Goal: Task Accomplishment & Management: Use online tool/utility

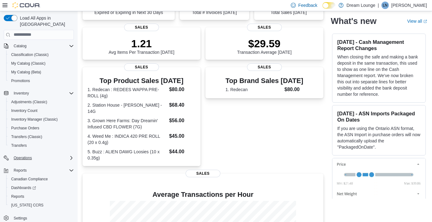
scroll to position [81, 0]
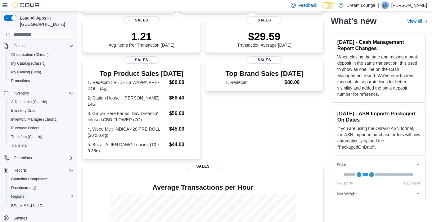
click at [19, 194] on span "Reports" at bounding box center [17, 196] width 13 height 5
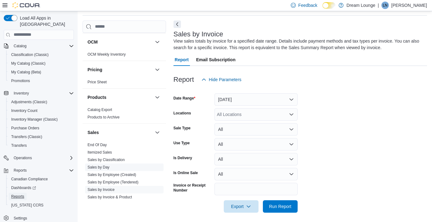
scroll to position [453, 0]
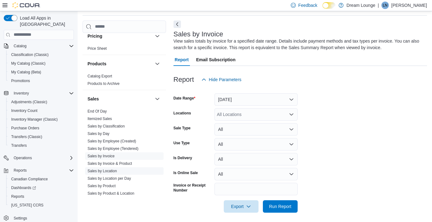
click at [106, 169] on link "Sales by Location" at bounding box center [103, 171] width 30 height 4
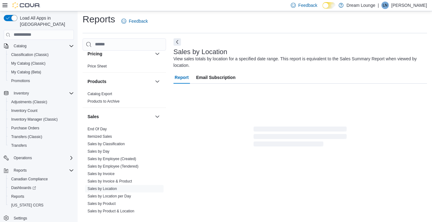
scroll to position [21, 0]
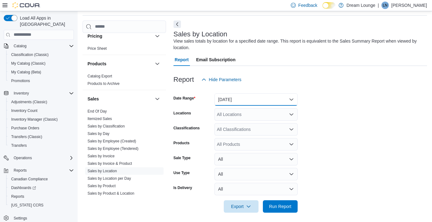
click at [249, 100] on button "[DATE]" at bounding box center [256, 99] width 83 height 12
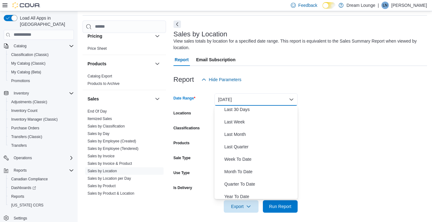
scroll to position [93, 0]
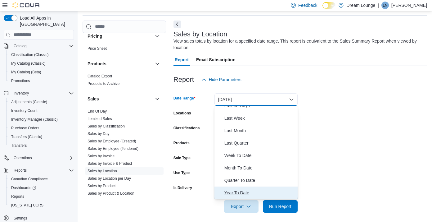
click at [238, 192] on span "Year To Date" at bounding box center [260, 192] width 71 height 7
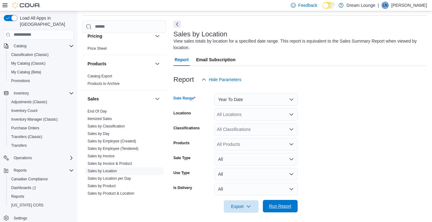
click at [290, 212] on span "Run Report" at bounding box center [280, 206] width 27 height 12
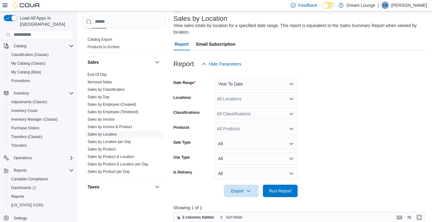
scroll to position [37, 0]
click at [250, 87] on button "Year To Date" at bounding box center [256, 83] width 83 height 12
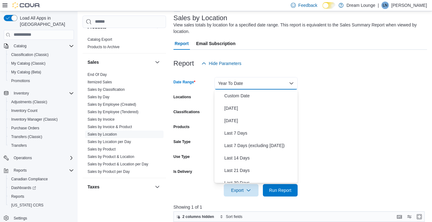
scroll to position [93, 0]
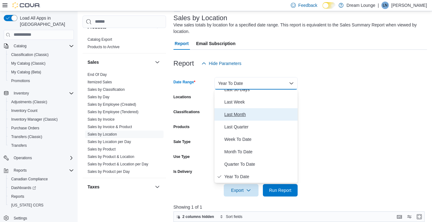
click at [238, 113] on span "Last Month" at bounding box center [260, 114] width 71 height 7
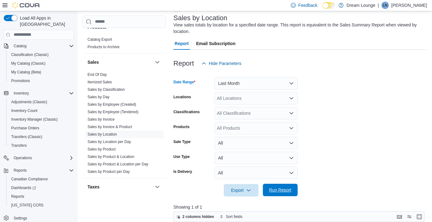
click at [278, 186] on span "Run Report" at bounding box center [280, 190] width 27 height 12
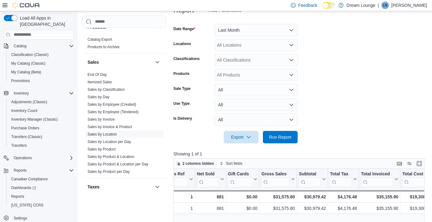
scroll to position [85, 0]
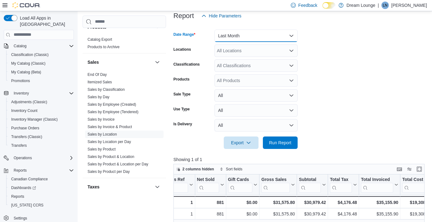
click at [241, 35] on button "Last Month" at bounding box center [256, 36] width 83 height 12
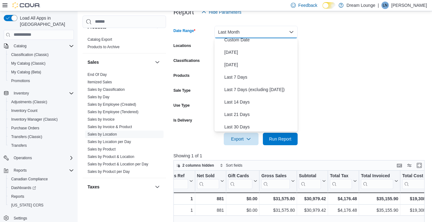
scroll to position [0, 0]
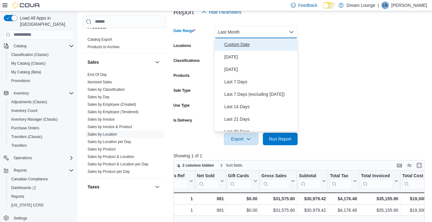
click at [237, 45] on span "Custom Date" at bounding box center [260, 44] width 71 height 7
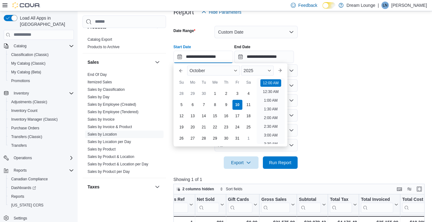
click at [203, 62] on input "**********" at bounding box center [204, 57] width 60 height 12
click at [199, 73] on div "October" at bounding box center [213, 71] width 53 height 10
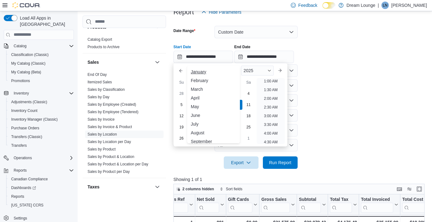
click at [202, 74] on div "January" at bounding box center [214, 71] width 50 height 7
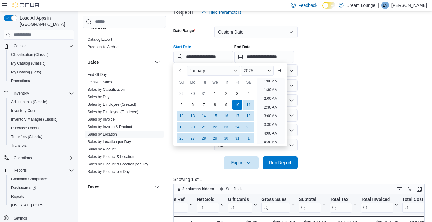
scroll to position [1, 0]
click at [256, 73] on div "2025" at bounding box center [257, 71] width 33 height 10
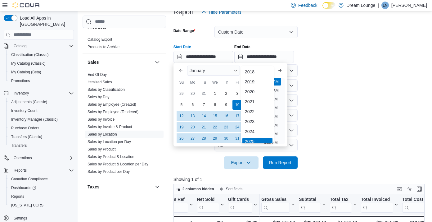
scroll to position [2, 0]
click at [252, 127] on div "2024" at bounding box center [258, 129] width 30 height 7
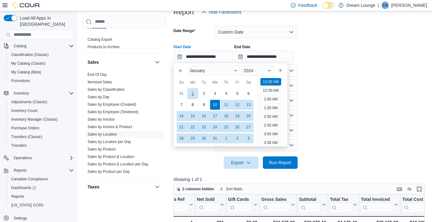
click at [194, 94] on div "1" at bounding box center [192, 93] width 11 height 11
type input "**********"
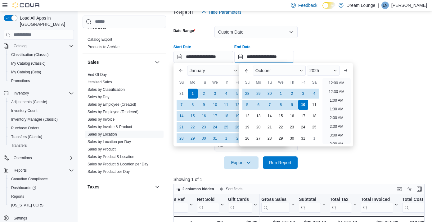
click at [258, 57] on input "**********" at bounding box center [265, 57] width 60 height 12
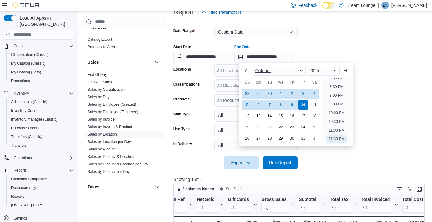
click at [263, 71] on span "October" at bounding box center [264, 70] width 16 height 5
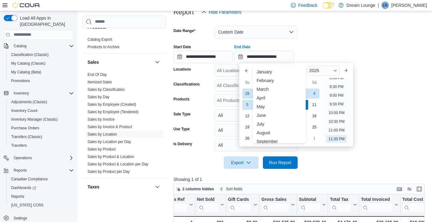
scroll to position [30, 0]
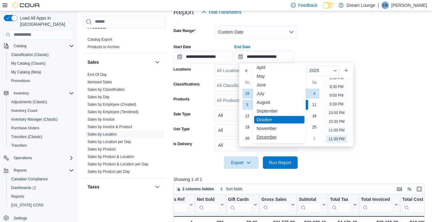
click at [269, 135] on div "December" at bounding box center [279, 136] width 50 height 7
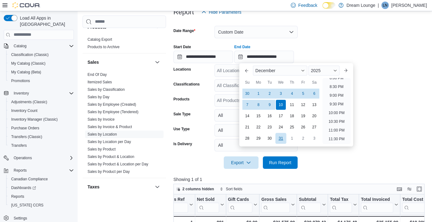
click at [281, 136] on div "31" at bounding box center [281, 138] width 11 height 11
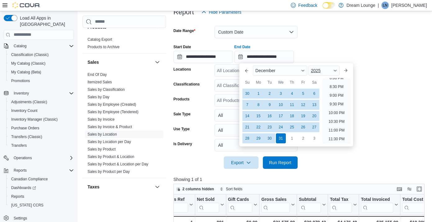
click at [322, 68] on div "2025" at bounding box center [324, 71] width 31 height 10
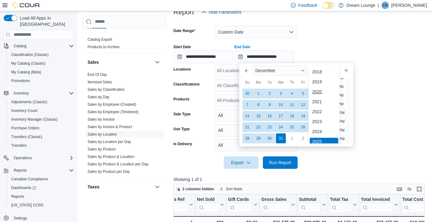
scroll to position [2, 0]
click at [321, 129] on div "2024" at bounding box center [324, 129] width 29 height 7
type input "**********"
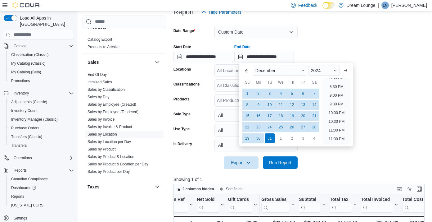
click at [382, 111] on form "**********" at bounding box center [301, 93] width 254 height 150
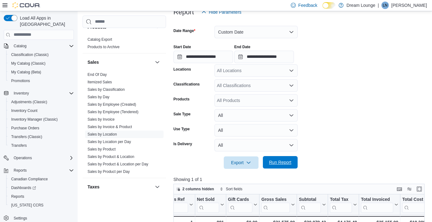
click at [280, 162] on span "Run Report" at bounding box center [280, 162] width 22 height 6
